Goal: Task Accomplishment & Management: Complete application form

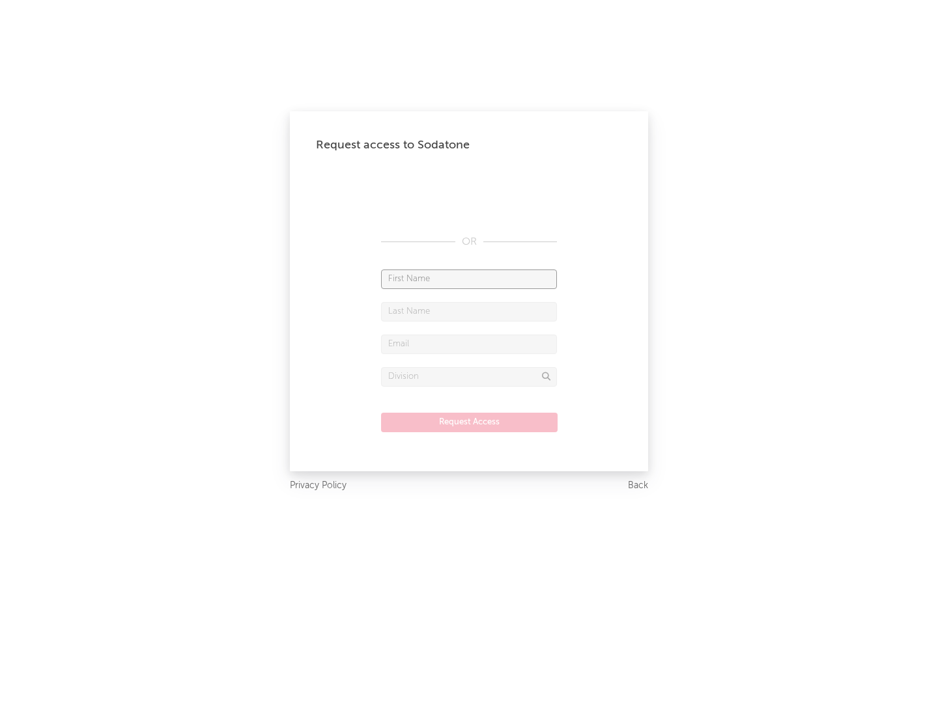
click at [469, 279] on input "text" at bounding box center [469, 280] width 176 height 20
type input "[PERSON_NAME]"
click at [469, 311] on input "text" at bounding box center [469, 312] width 176 height 20
type input "[PERSON_NAME]"
click at [469, 344] on input "text" at bounding box center [469, 345] width 176 height 20
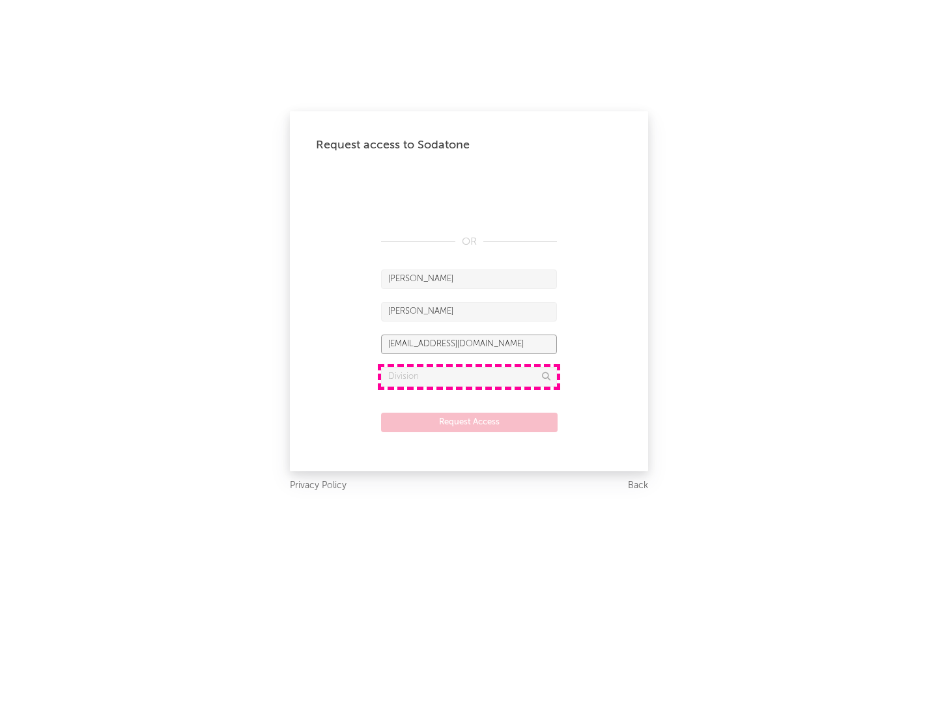
type input "[EMAIL_ADDRESS][DOMAIN_NAME]"
click at [469, 376] on input "text" at bounding box center [469, 377] width 176 height 20
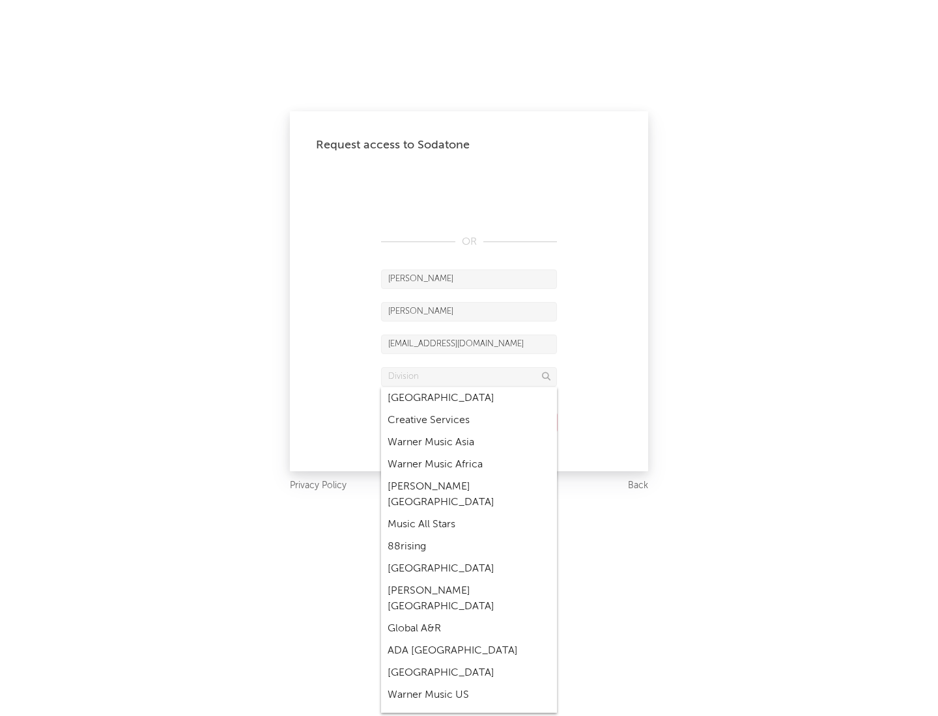
click at [469, 514] on div "Music All Stars" at bounding box center [469, 525] width 176 height 22
type input "Music All Stars"
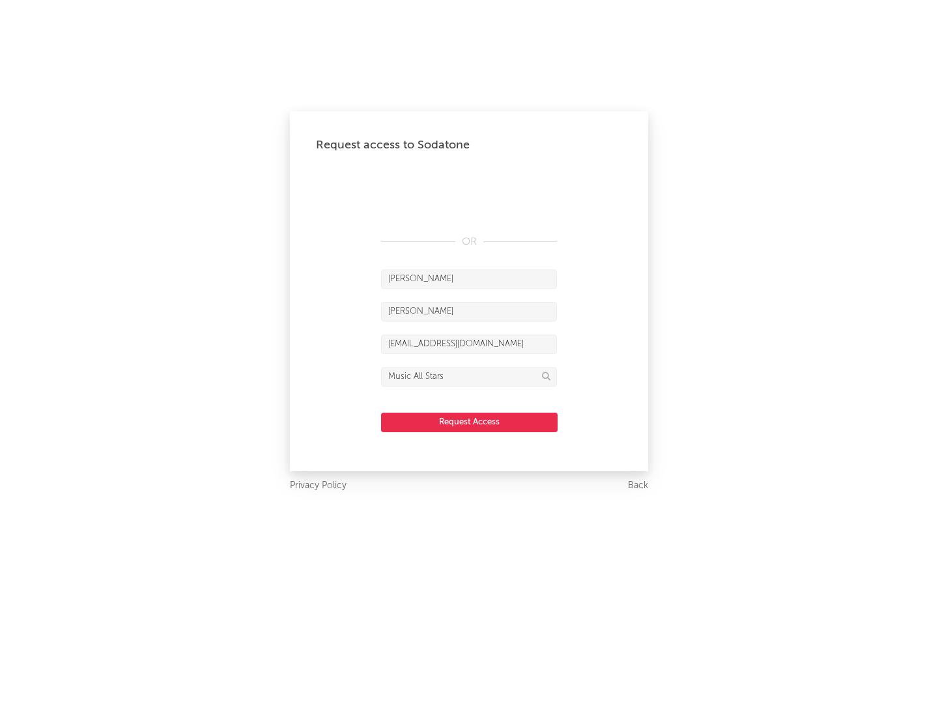
click at [469, 422] on button "Request Access" at bounding box center [469, 423] width 176 height 20
